Goal: Transaction & Acquisition: Purchase product/service

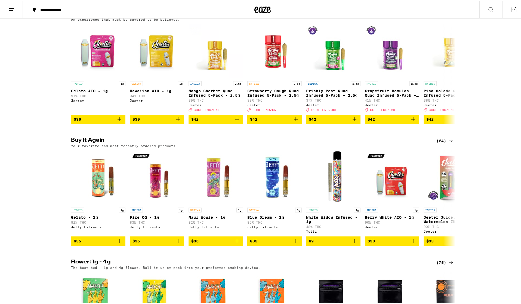
scroll to position [216, 0]
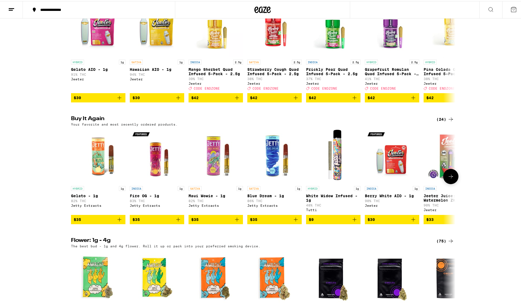
click at [176, 222] on icon "Add to bag" at bounding box center [178, 218] width 7 height 7
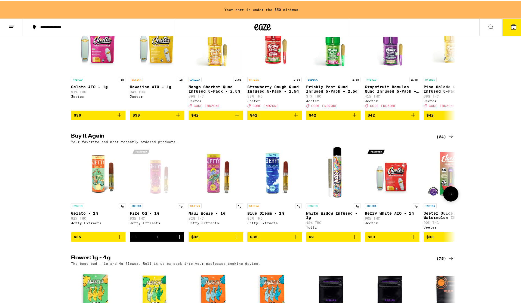
scroll to position [234, 0]
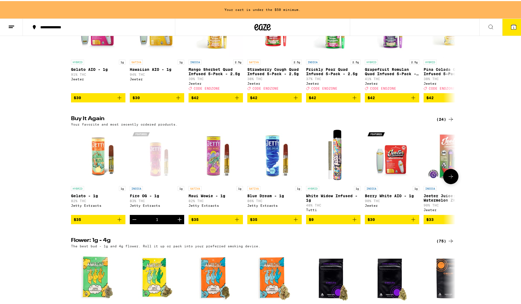
click at [178, 222] on icon "Increment" at bounding box center [179, 218] width 7 height 7
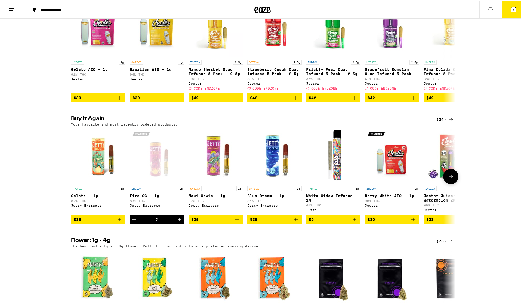
scroll to position [0, 0]
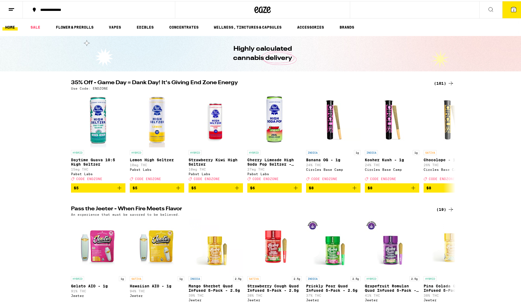
click at [451, 81] on icon at bounding box center [451, 82] width 7 height 7
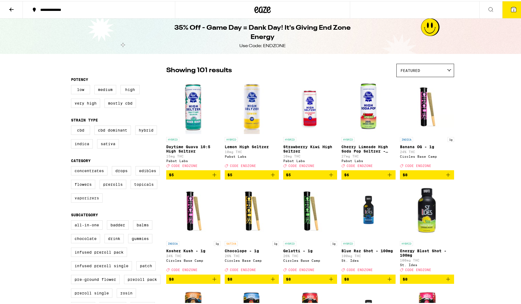
click at [90, 202] on label "Vaporizers" at bounding box center [87, 196] width 32 height 9
click at [72, 166] on input "Vaporizers" at bounding box center [72, 166] width 0 height 0
checkbox input "true"
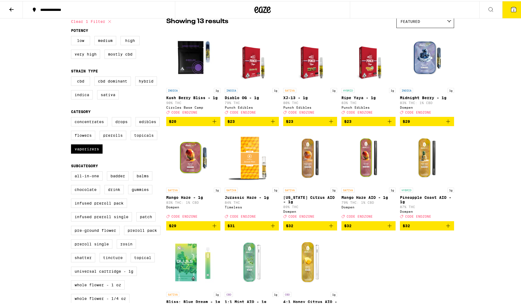
scroll to position [50, 0]
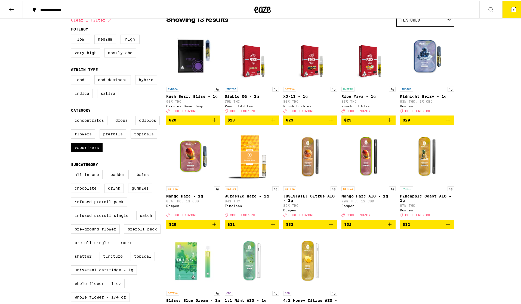
click at [271, 121] on icon "Add to bag" at bounding box center [273, 119] width 7 height 7
click at [511, 11] on icon at bounding box center [514, 8] width 7 height 7
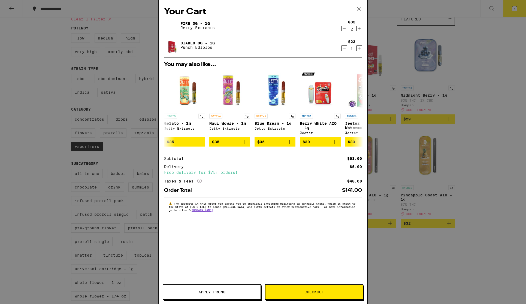
click at [236, 295] on button "Apply Promo" at bounding box center [212, 291] width 98 height 15
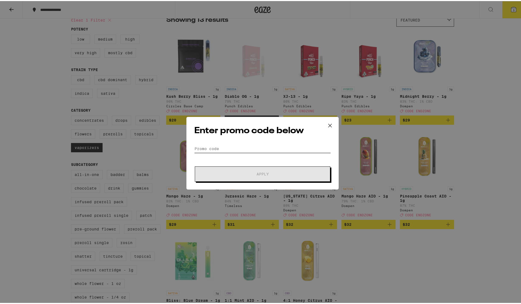
click at [236, 145] on input "Promo Code" at bounding box center [262, 148] width 137 height 8
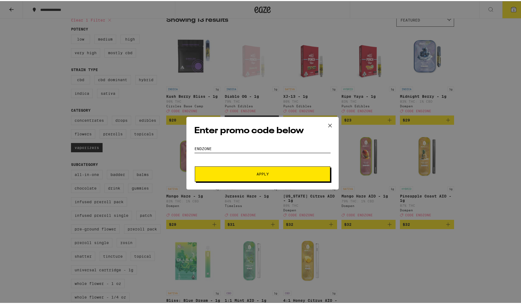
type input "endzone"
click at [288, 175] on button "Apply" at bounding box center [263, 172] width 136 height 15
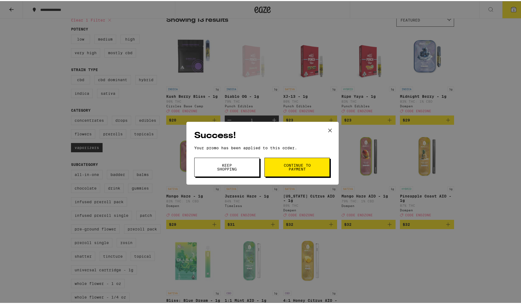
click at [292, 168] on span "Continue to payment" at bounding box center [297, 166] width 28 height 8
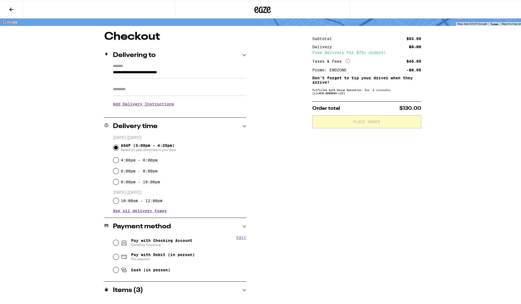
scroll to position [40, 0]
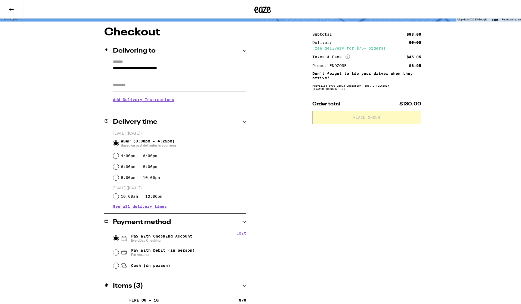
click at [113, 237] on input "Pay with Checking Account EveryDay Checking" at bounding box center [115, 236] width 5 height 5
radio input "true"
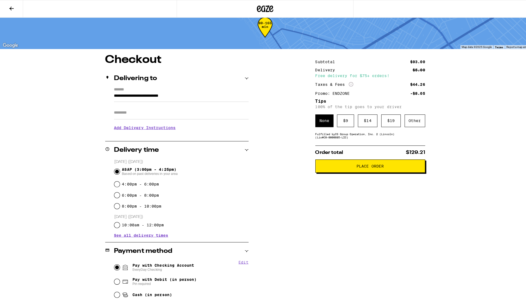
scroll to position [0, 0]
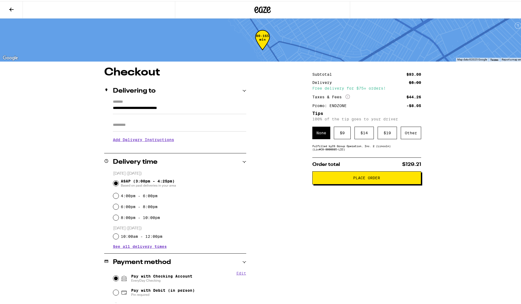
click at [371, 179] on span "Place Order" at bounding box center [366, 177] width 27 height 4
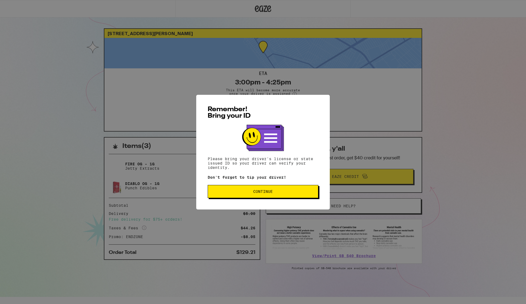
click at [301, 191] on span "Continue" at bounding box center [262, 192] width 101 height 4
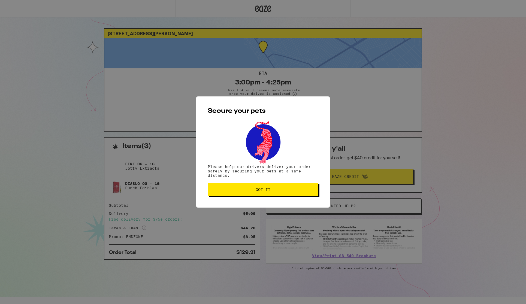
click at [301, 191] on span "Got it" at bounding box center [262, 190] width 101 height 4
